Goal: Task Accomplishment & Management: Use online tool/utility

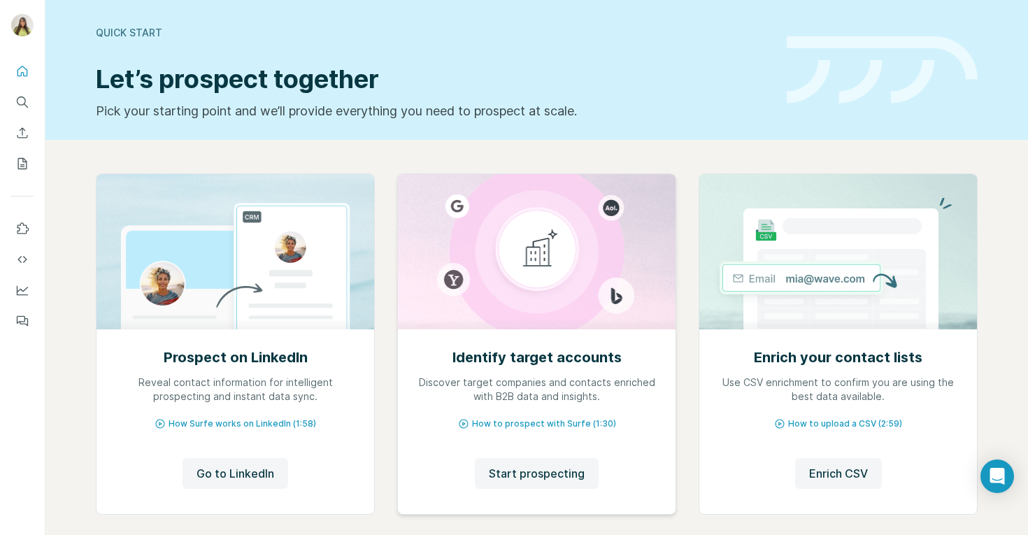
scroll to position [69, 0]
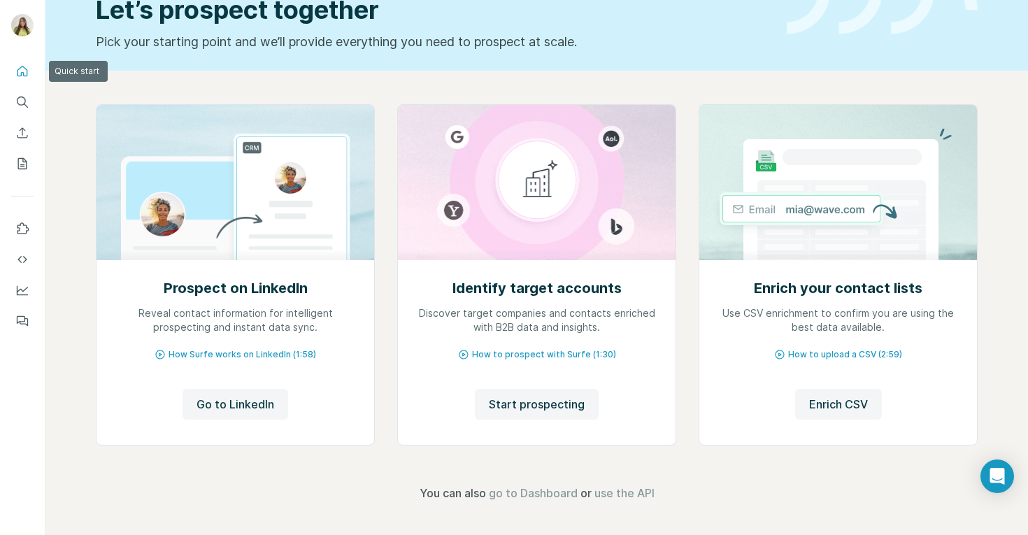
click at [24, 70] on icon "Quick start" at bounding box center [22, 71] width 14 height 14
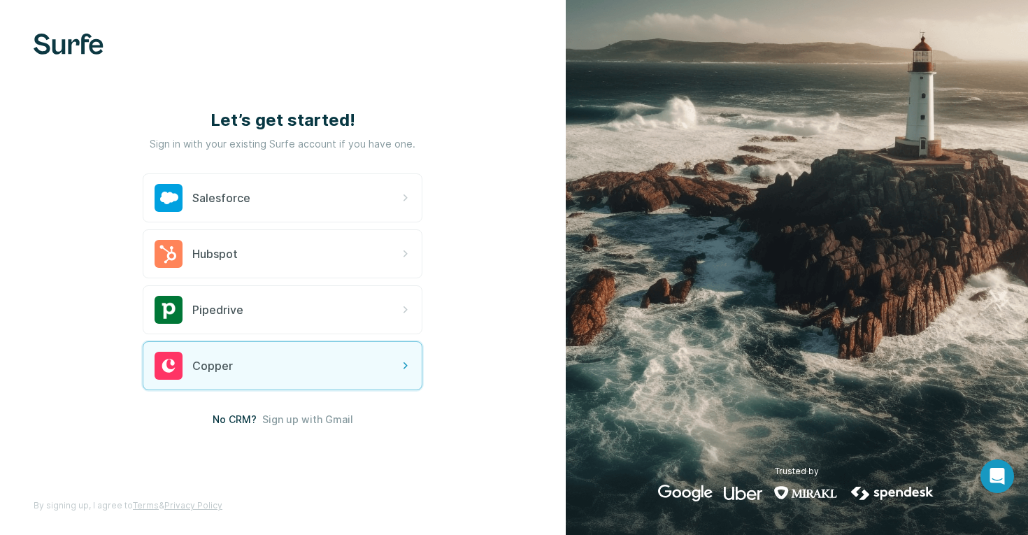
click at [314, 421] on span "Sign up with Gmail" at bounding box center [307, 419] width 91 height 14
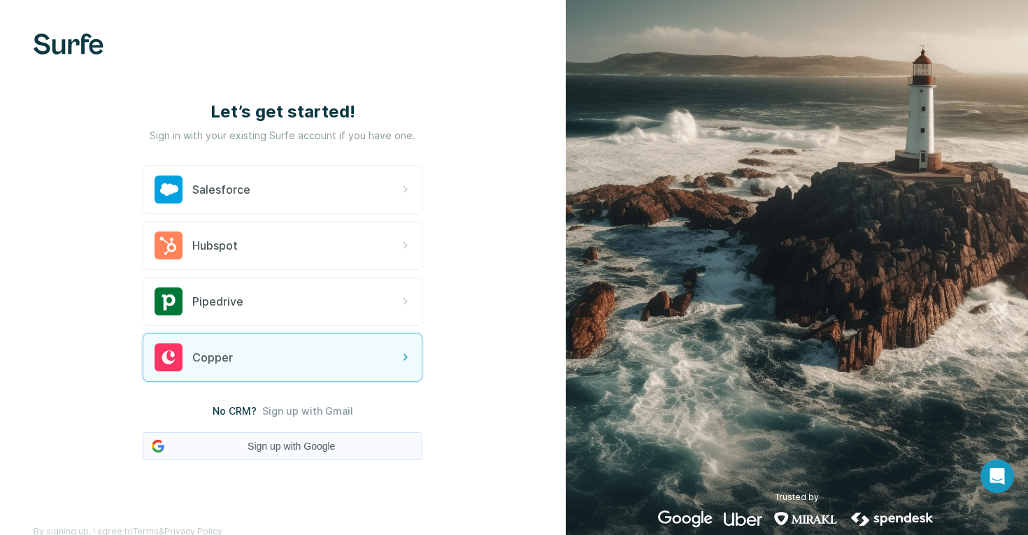
click at [311, 449] on button "Sign up with Google" at bounding box center [283, 446] width 280 height 28
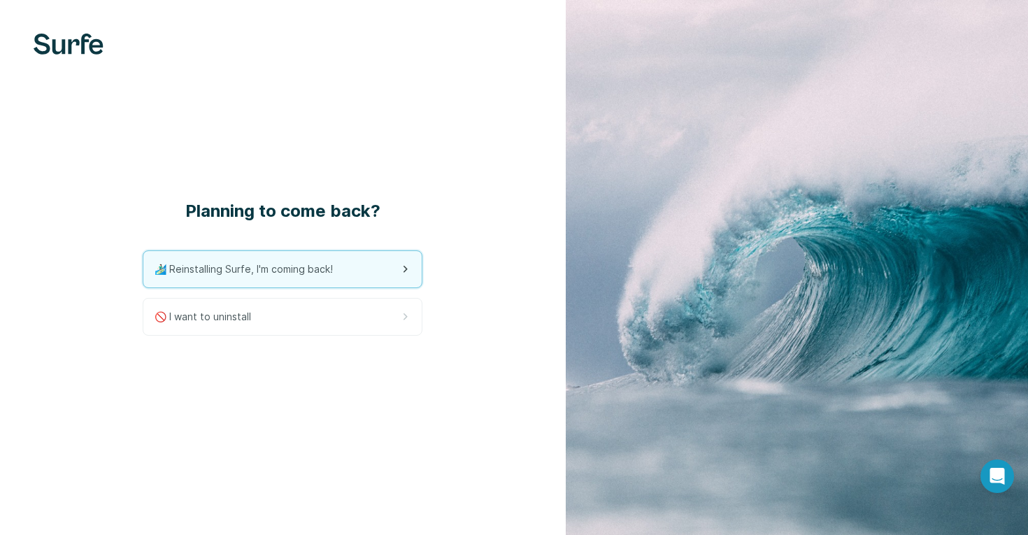
click at [386, 261] on div "🏄🏻‍♂️ Reinstalling Surfe, I'm coming back!" at bounding box center [282, 269] width 278 height 36
